Goal: Navigation & Orientation: Find specific page/section

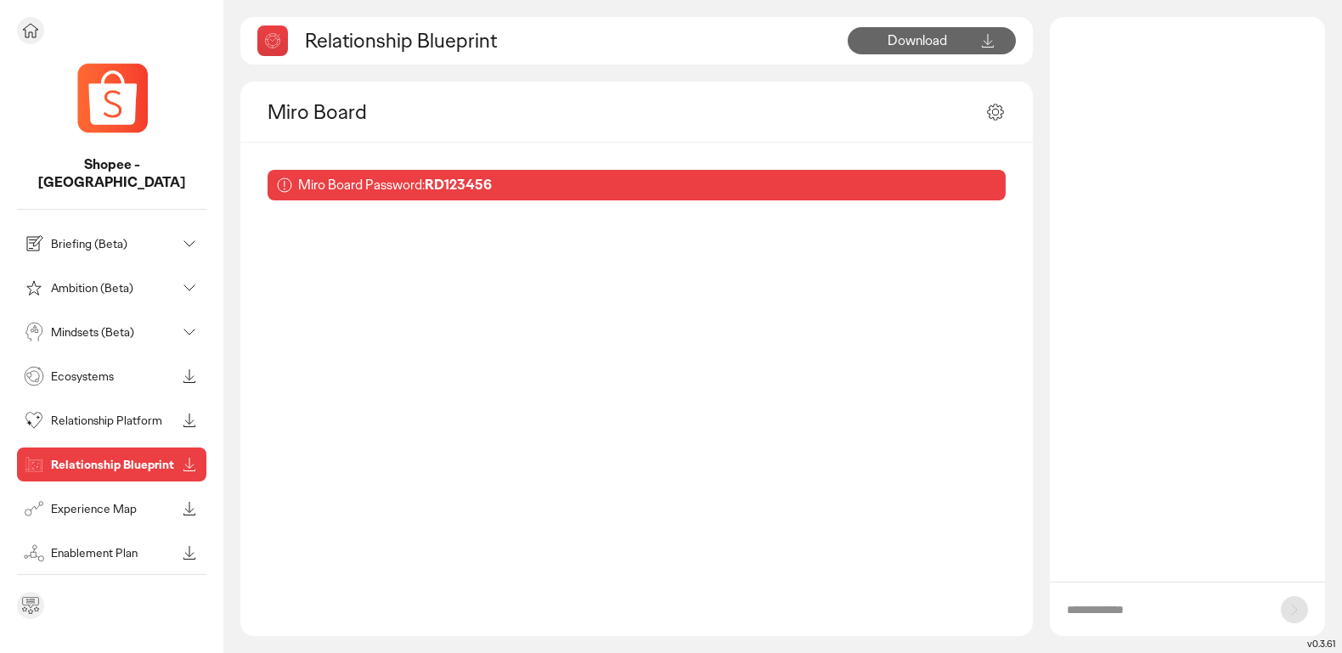
click at [112, 95] on img at bounding box center [112, 96] width 85 height 85
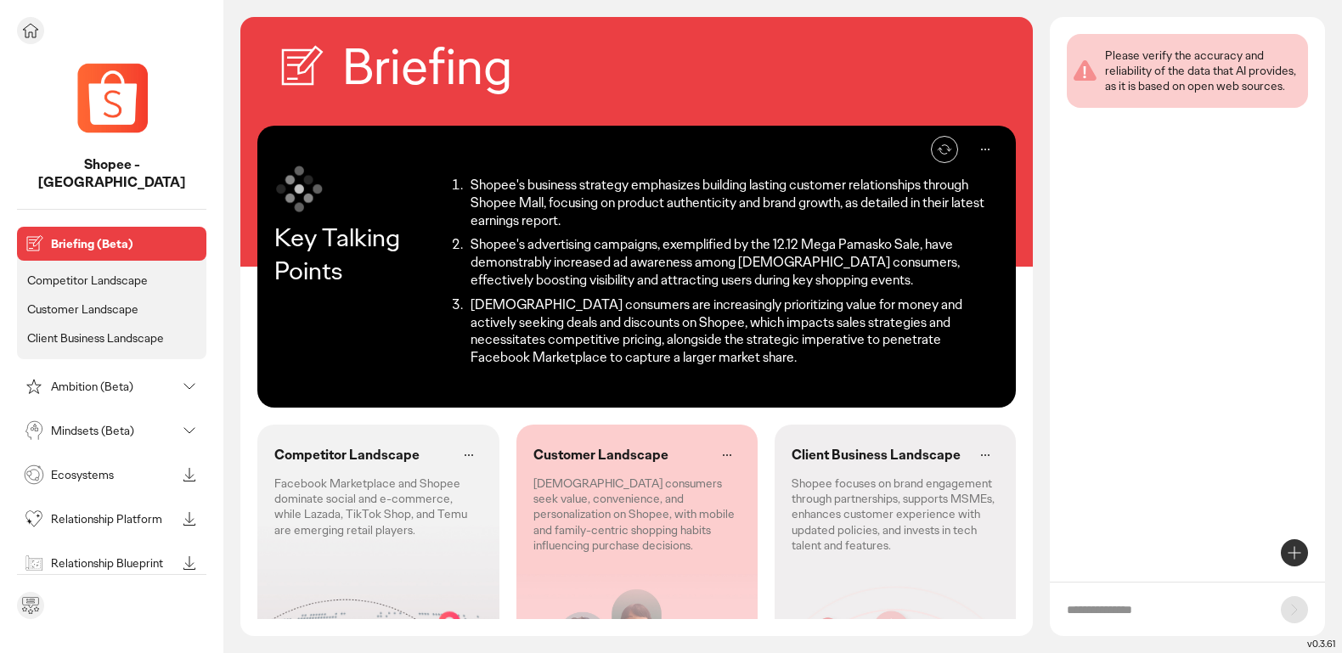
click at [37, 37] on icon at bounding box center [30, 30] width 20 height 20
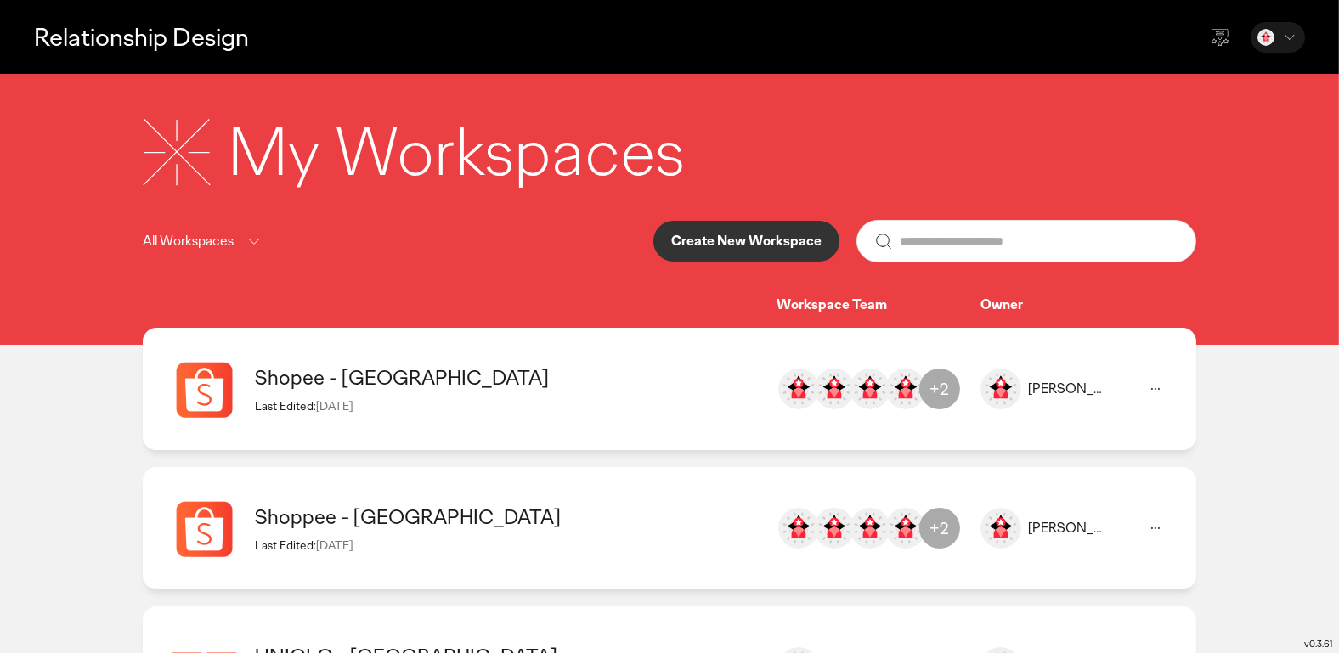
click at [558, 409] on div "Last Edited: [DATE]" at bounding box center [507, 405] width 505 height 15
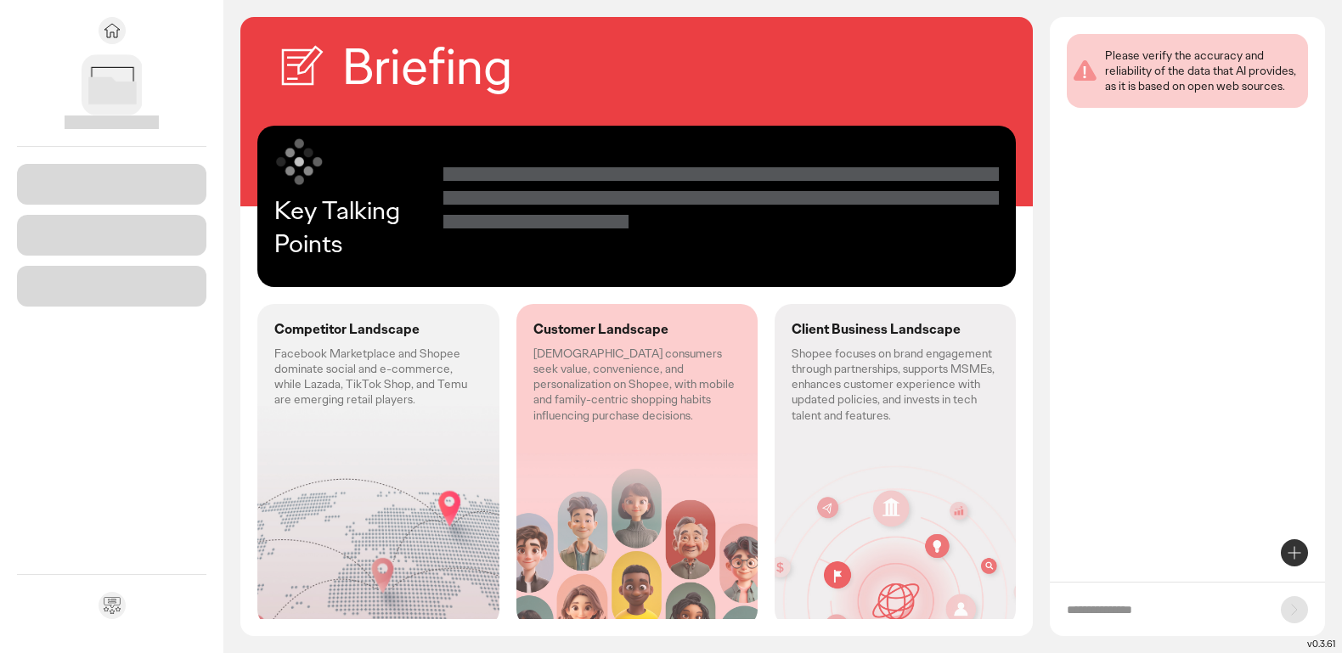
click at [558, 409] on div "Customer Landscape [DEMOGRAPHIC_DATA] consumers seek value, convenience, and pe…" at bounding box center [636, 372] width 241 height 136
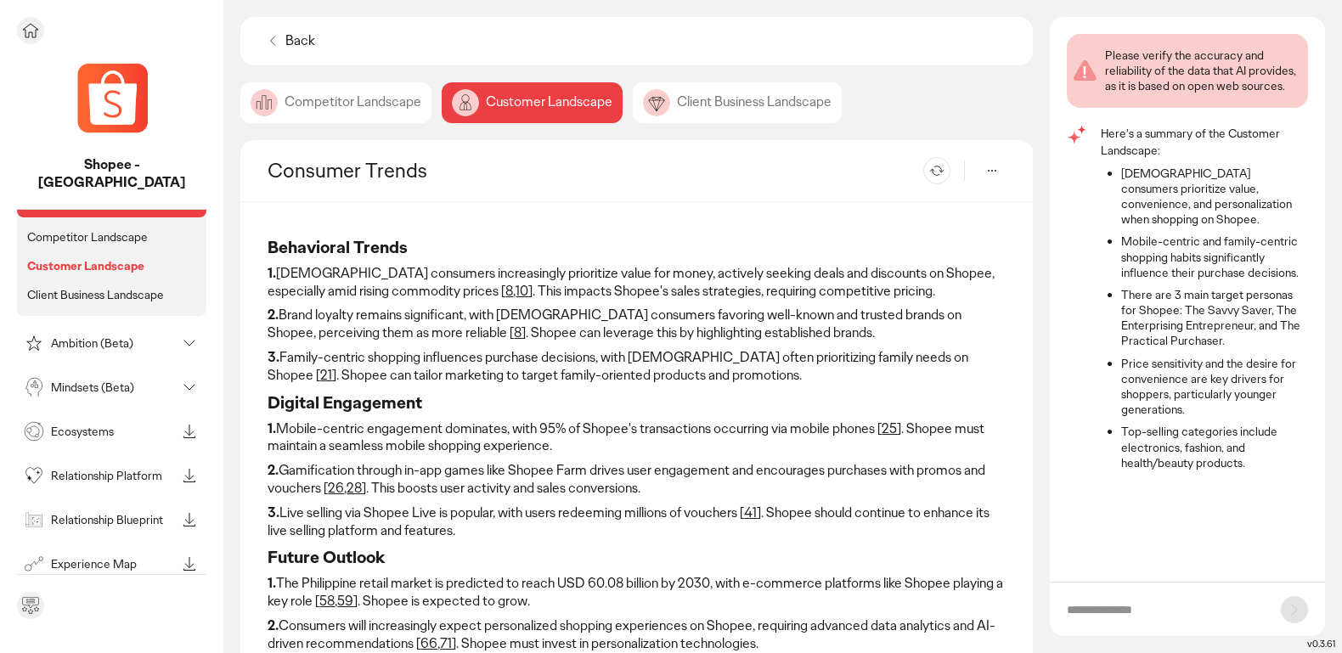
scroll to position [55, 0]
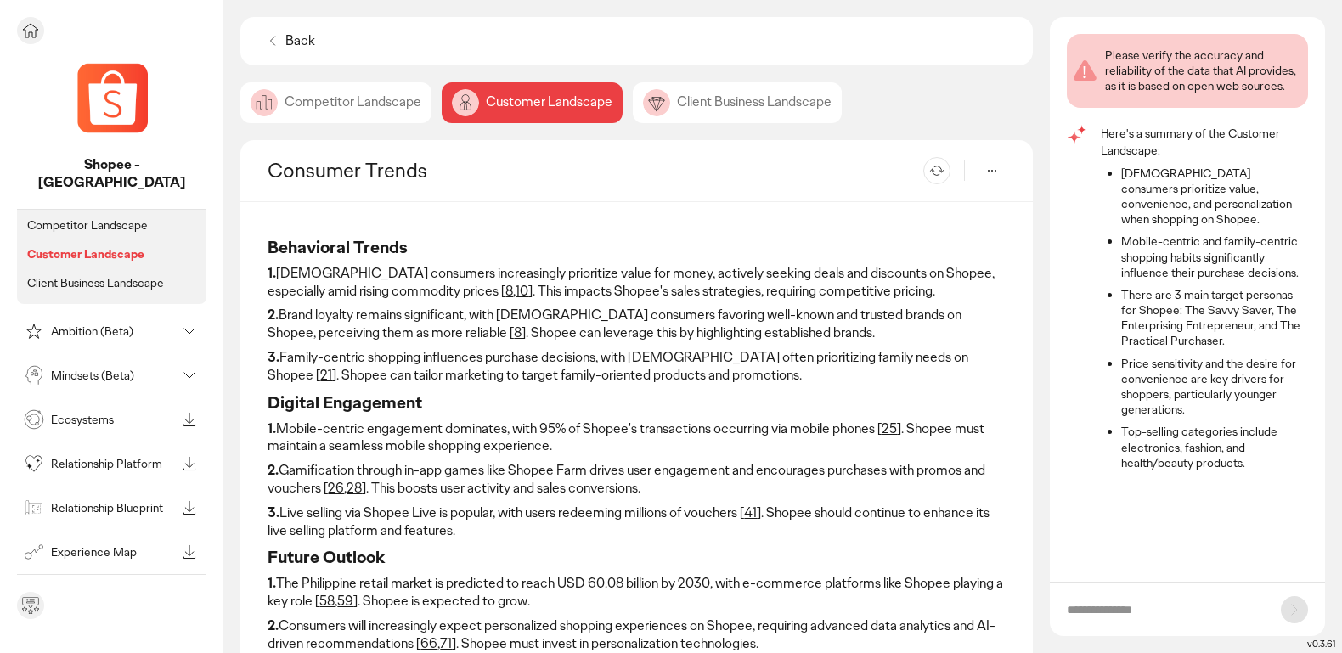
click at [121, 406] on div "Ecosystems" at bounding box center [97, 419] width 155 height 27
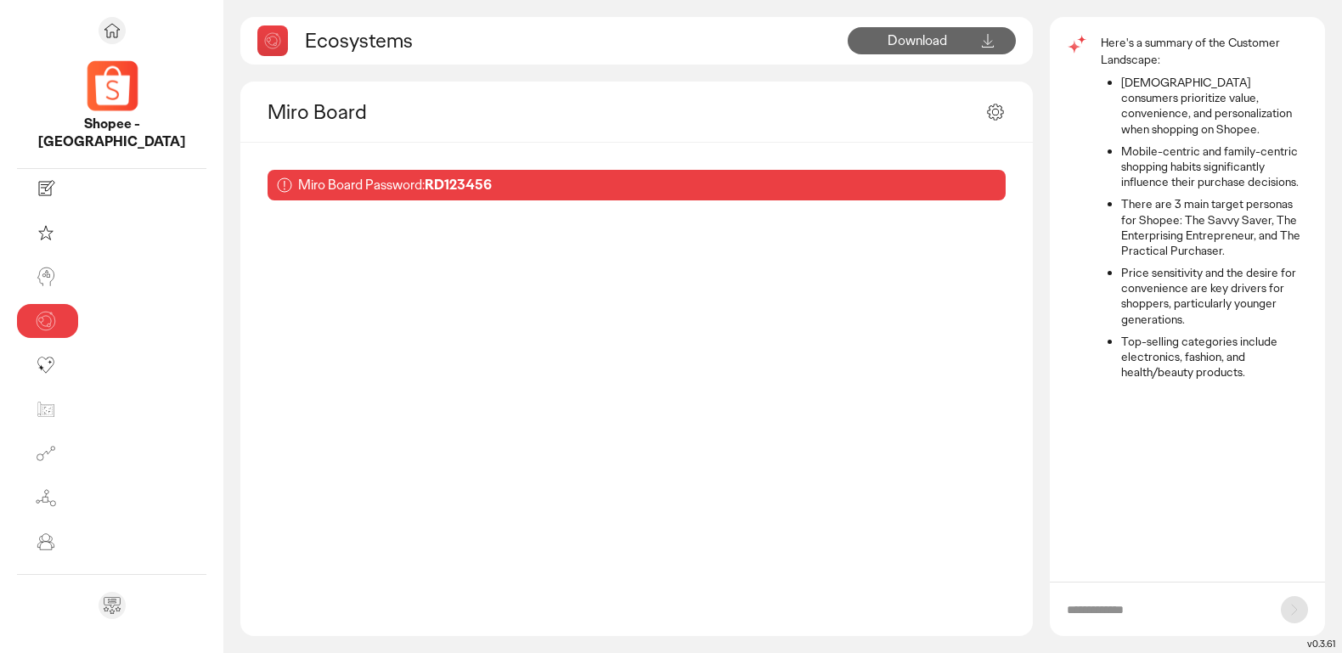
scroll to position [6, 0]
